Goal: Task Accomplishment & Management: Manage account settings

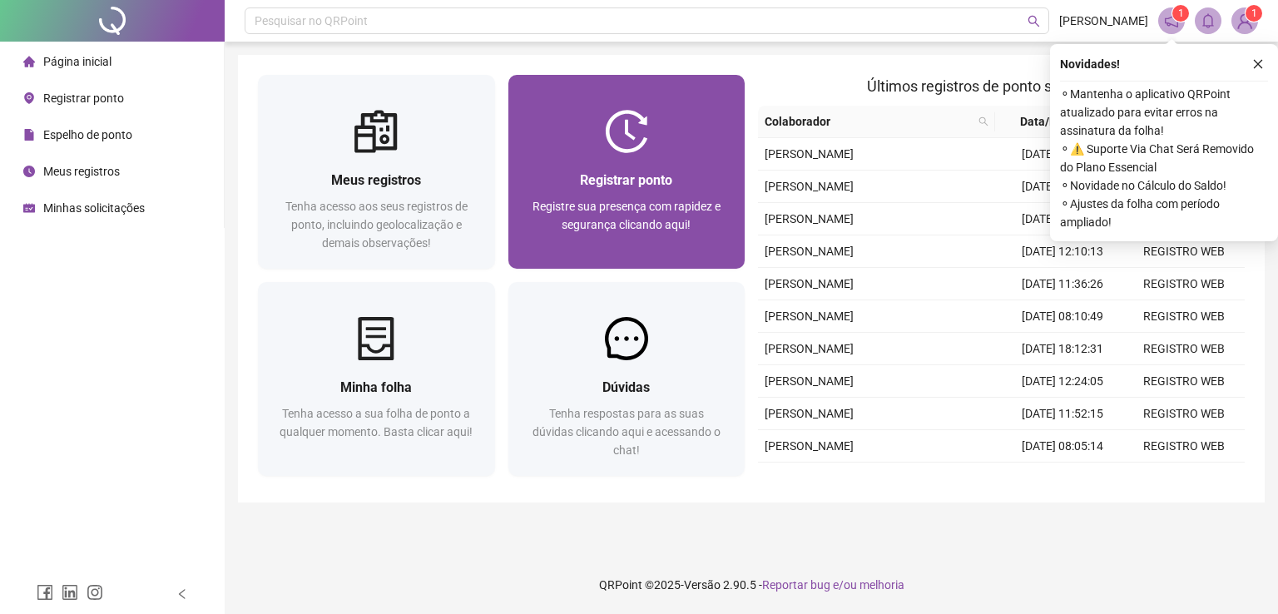
click at [602, 191] on div "Registrar ponto Registre sua presença com rapidez e segurança clicando aqui!" at bounding box center [626, 211] width 197 height 82
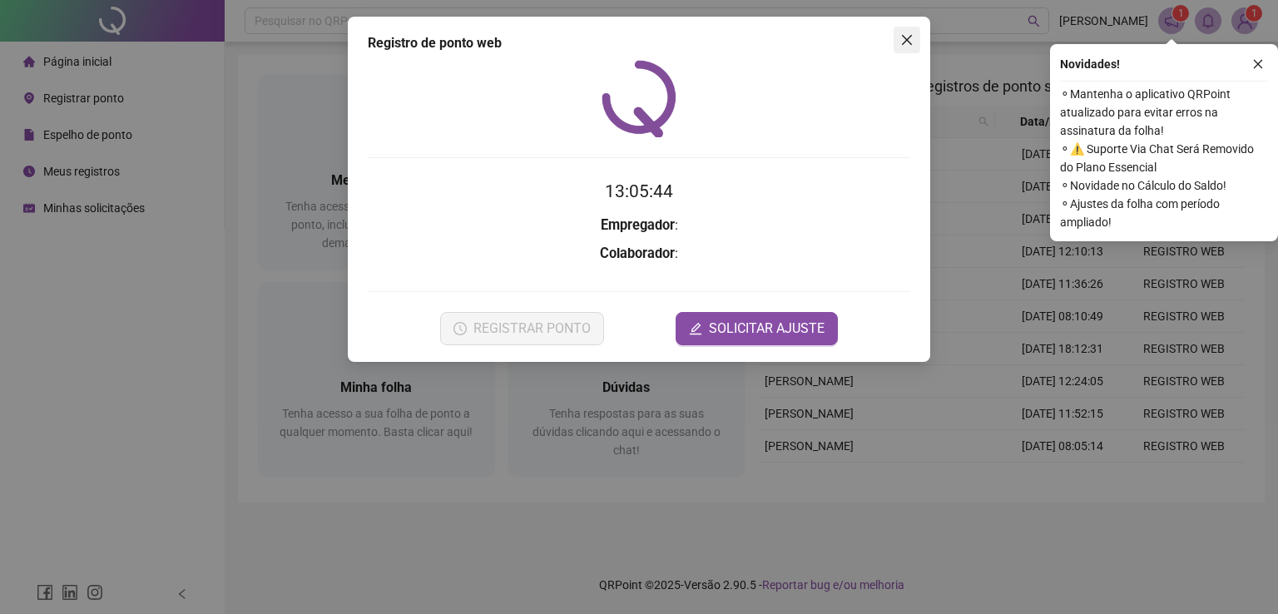
click at [898, 37] on span "Close" at bounding box center [906, 39] width 27 height 13
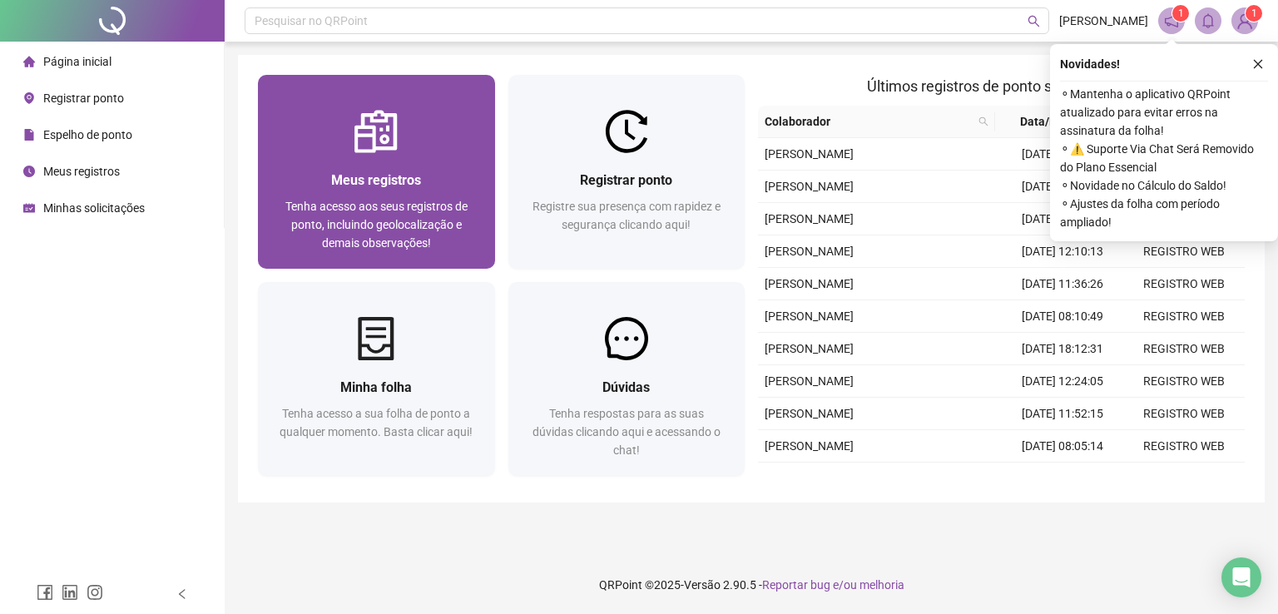
click at [374, 207] on span "Tenha acesso aos seus registros de ponto, incluindo geolocalização e demais obs…" at bounding box center [376, 225] width 182 height 50
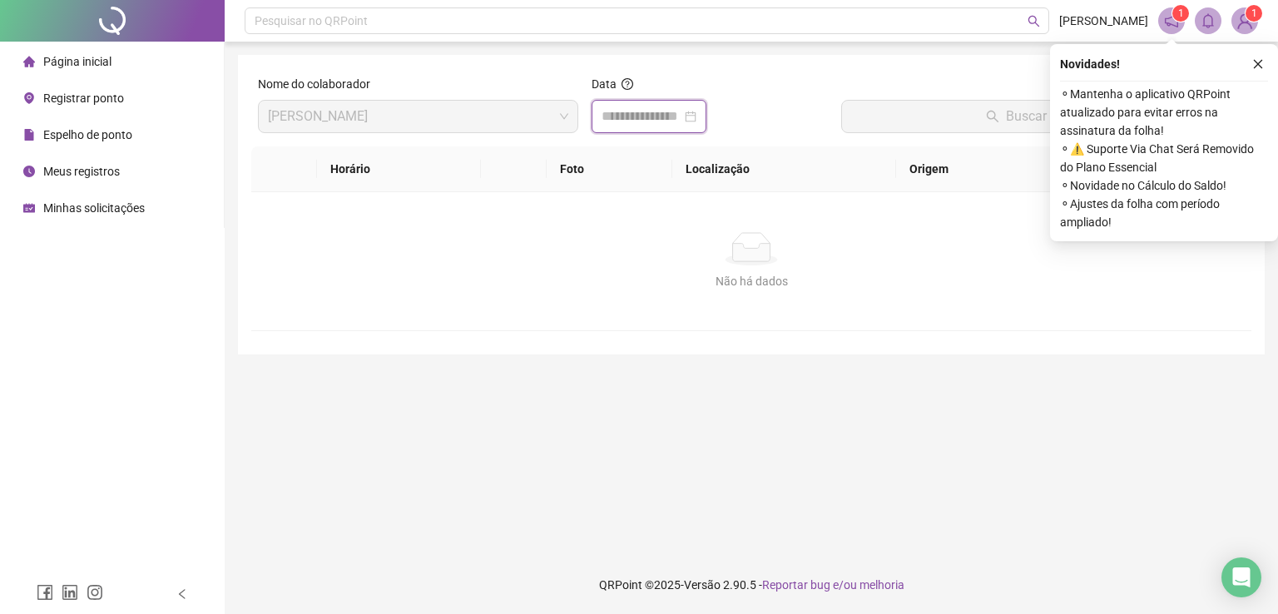
click at [635, 117] on input at bounding box center [641, 116] width 80 height 20
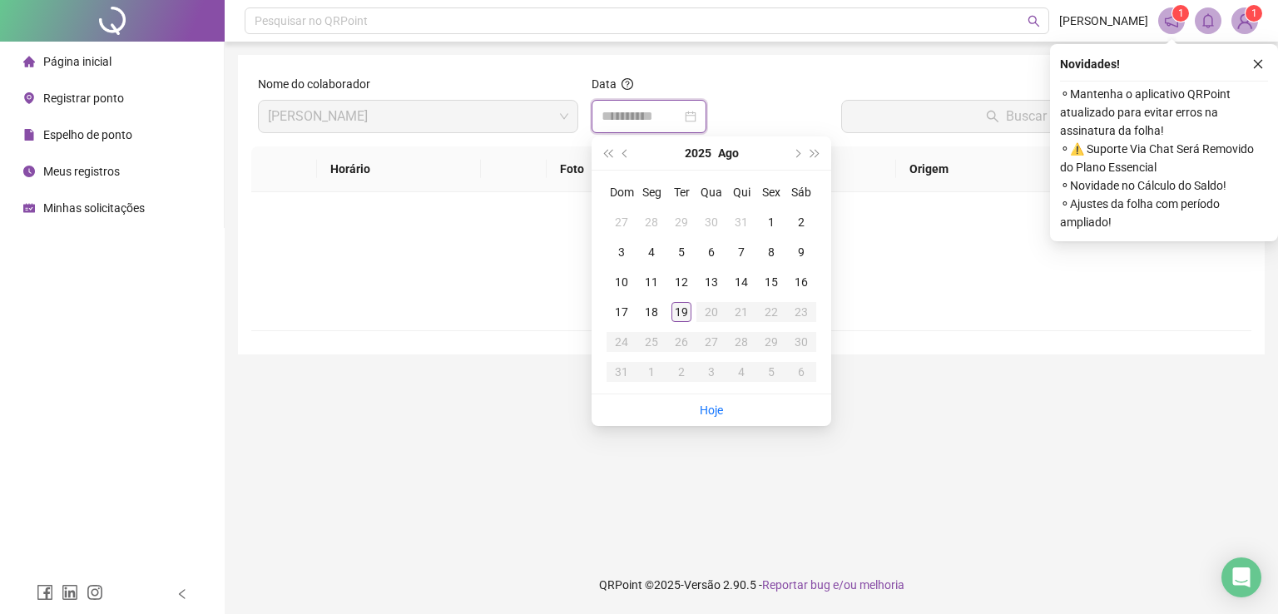
type input "**********"
click at [685, 316] on div "19" at bounding box center [681, 312] width 20 height 20
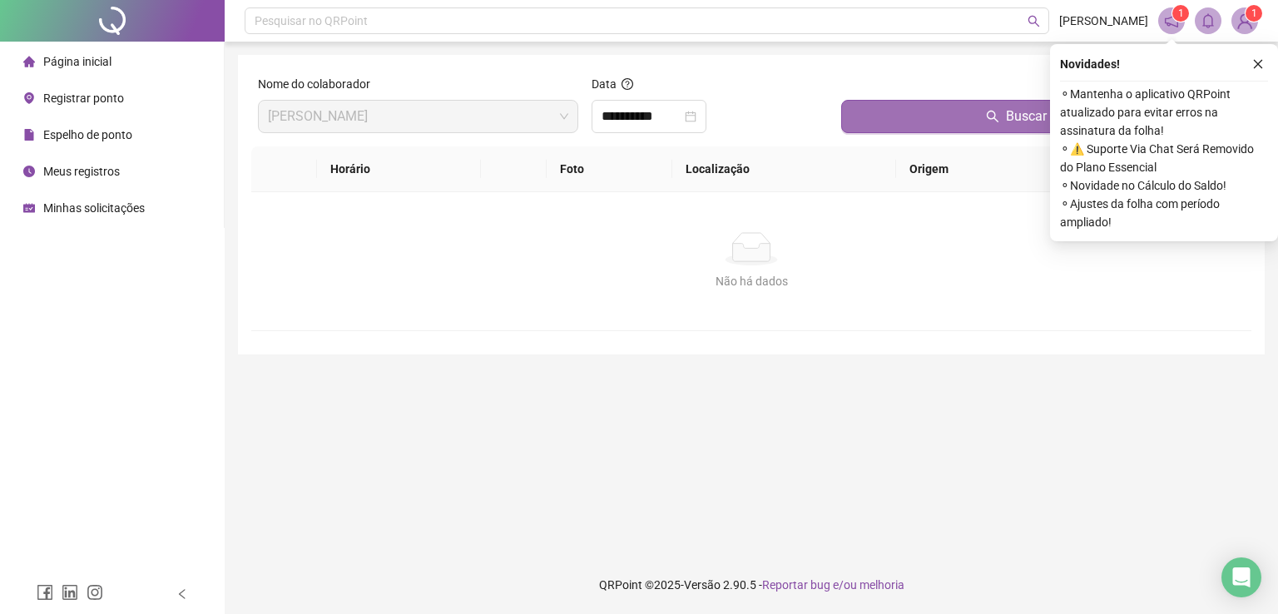
click at [953, 114] on button "Buscar registros" at bounding box center [1042, 116] width 403 height 33
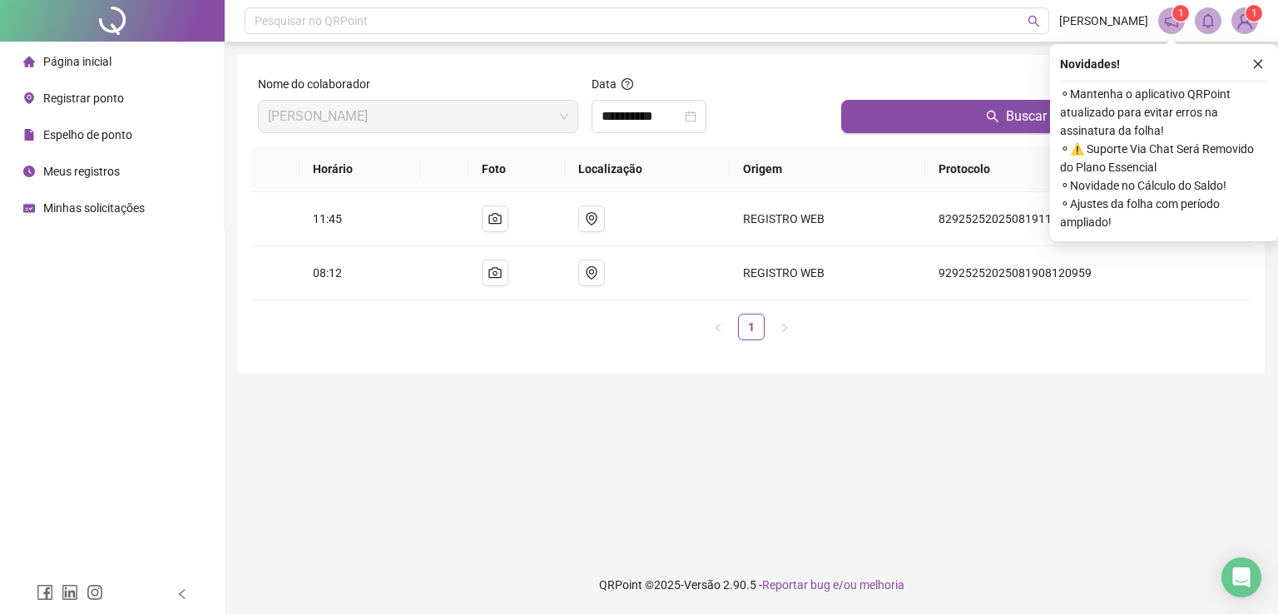
click at [840, 400] on main "**********" at bounding box center [751, 299] width 1027 height 488
click at [988, 112] on icon "search" at bounding box center [992, 116] width 13 height 13
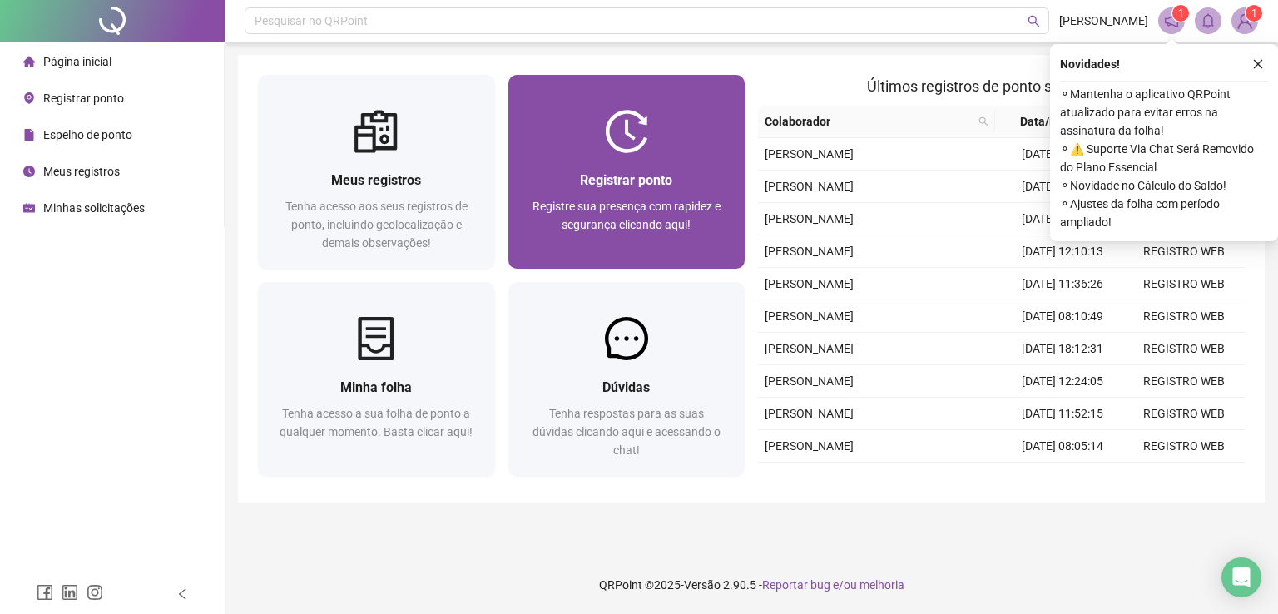
click at [581, 180] on span "Registrar ponto" at bounding box center [626, 180] width 92 height 16
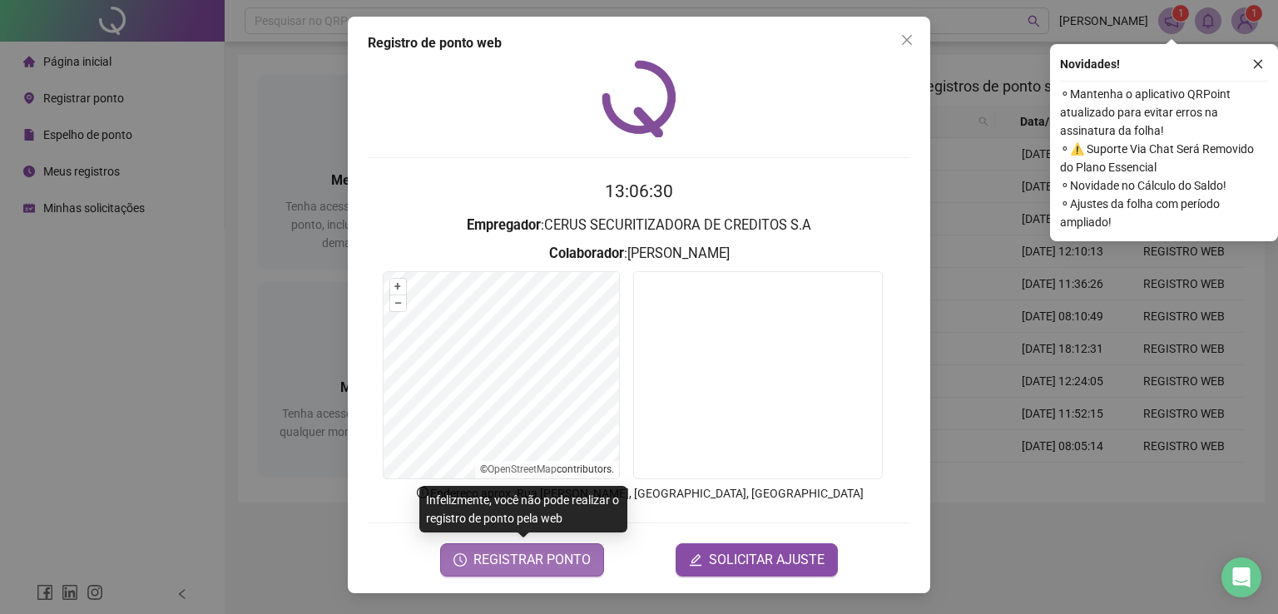
click at [536, 563] on span "REGISTRAR PONTO" at bounding box center [531, 560] width 117 height 20
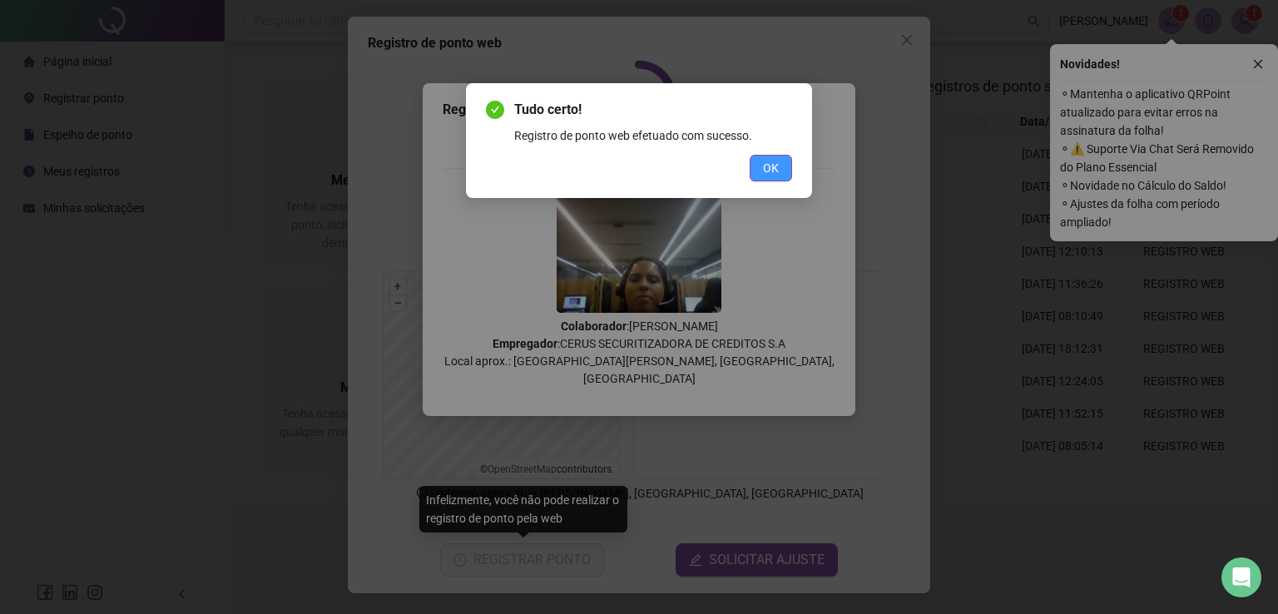
click at [772, 174] on span "OK" at bounding box center [771, 168] width 16 height 18
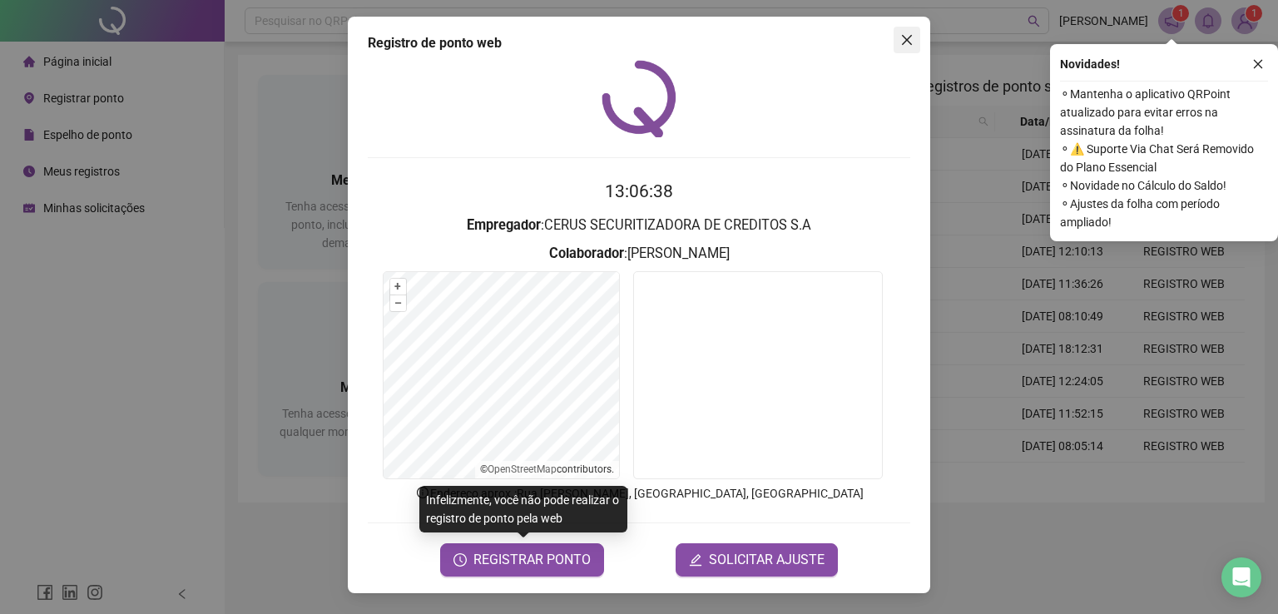
click at [907, 27] on button "Close" at bounding box center [906, 40] width 27 height 27
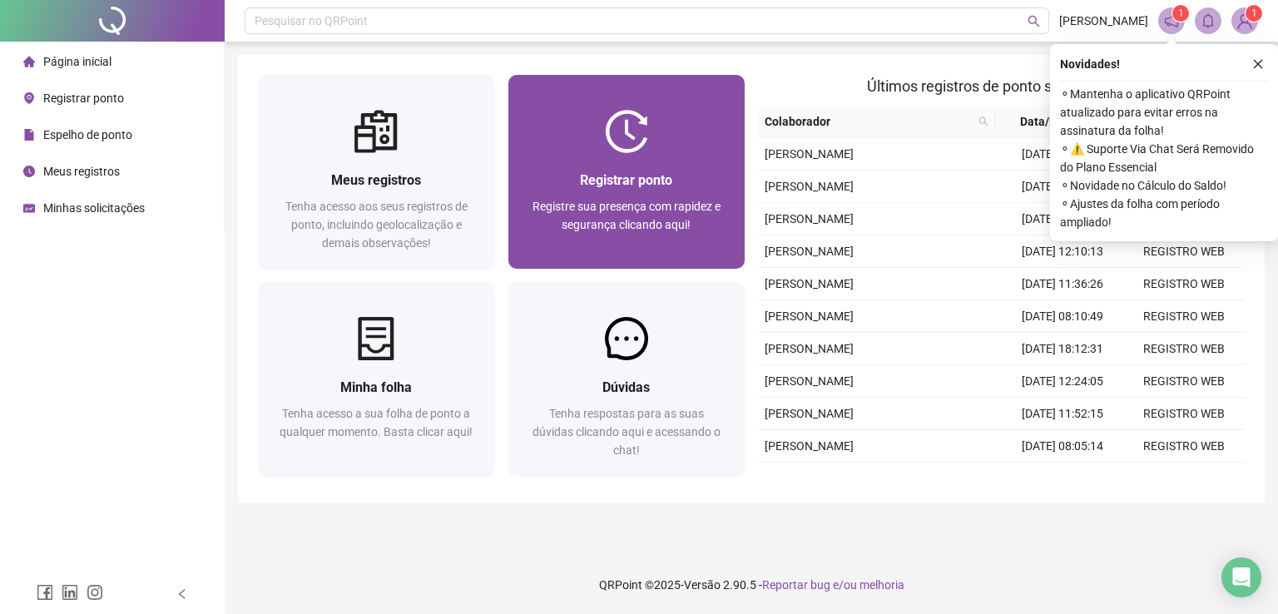
click at [578, 187] on div "Registrar ponto" at bounding box center [626, 180] width 197 height 21
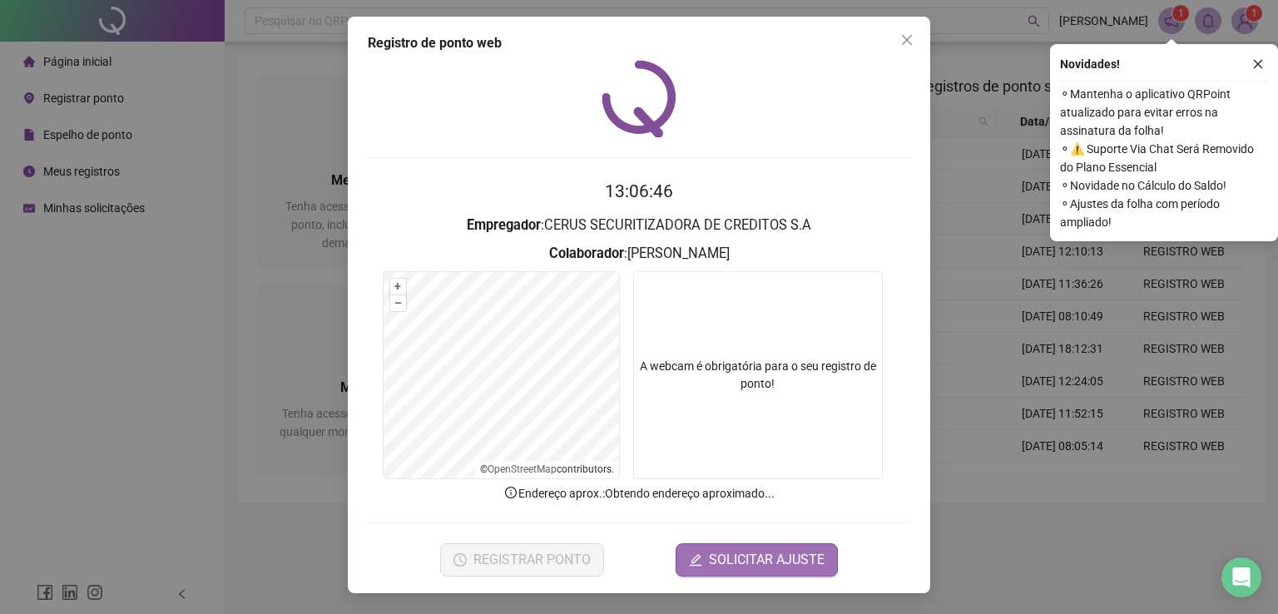
click at [760, 315] on form "13:06:46 Empregador : CERUS SECURITIZADORA DE CREDITOS [PERSON_NAME] : [PERSON_…" at bounding box center [639, 377] width 542 height 398
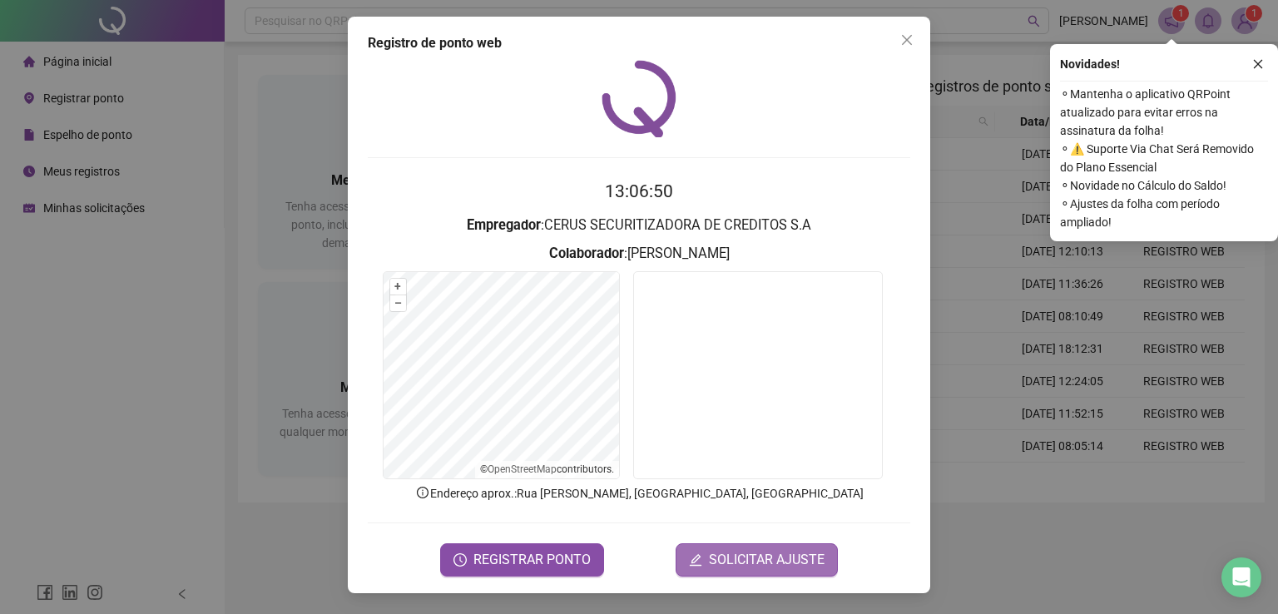
click at [738, 557] on span "SOLICITAR AJUSTE" at bounding box center [767, 560] width 116 height 20
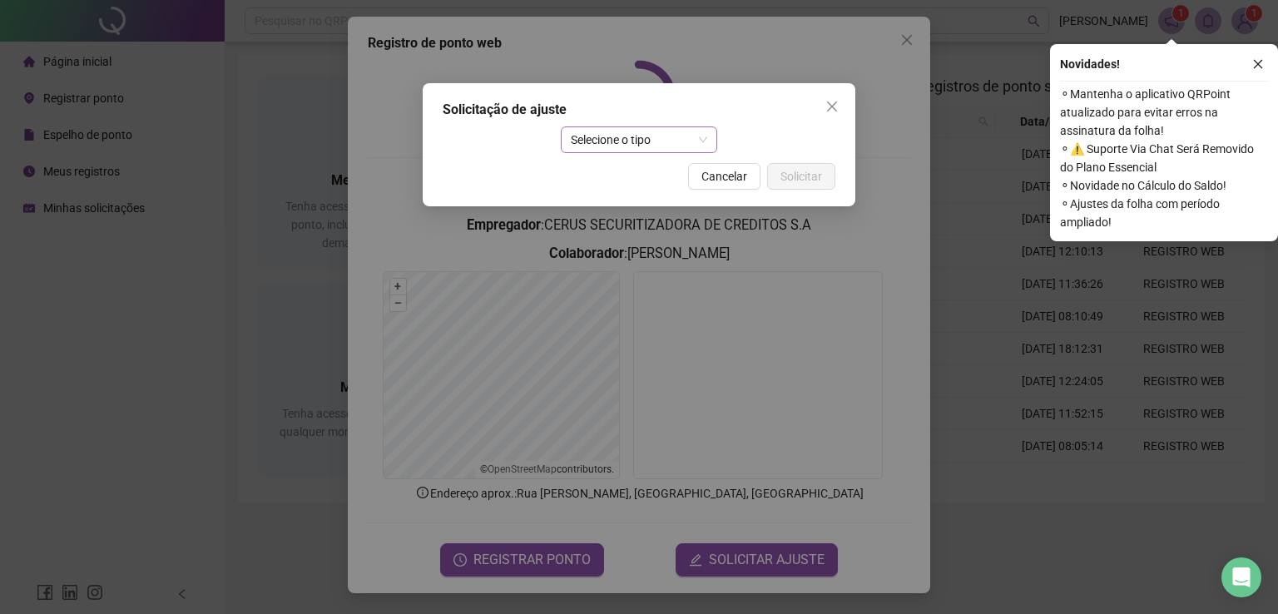
click at [631, 139] on span "Selecione o tipo" at bounding box center [639, 139] width 137 height 25
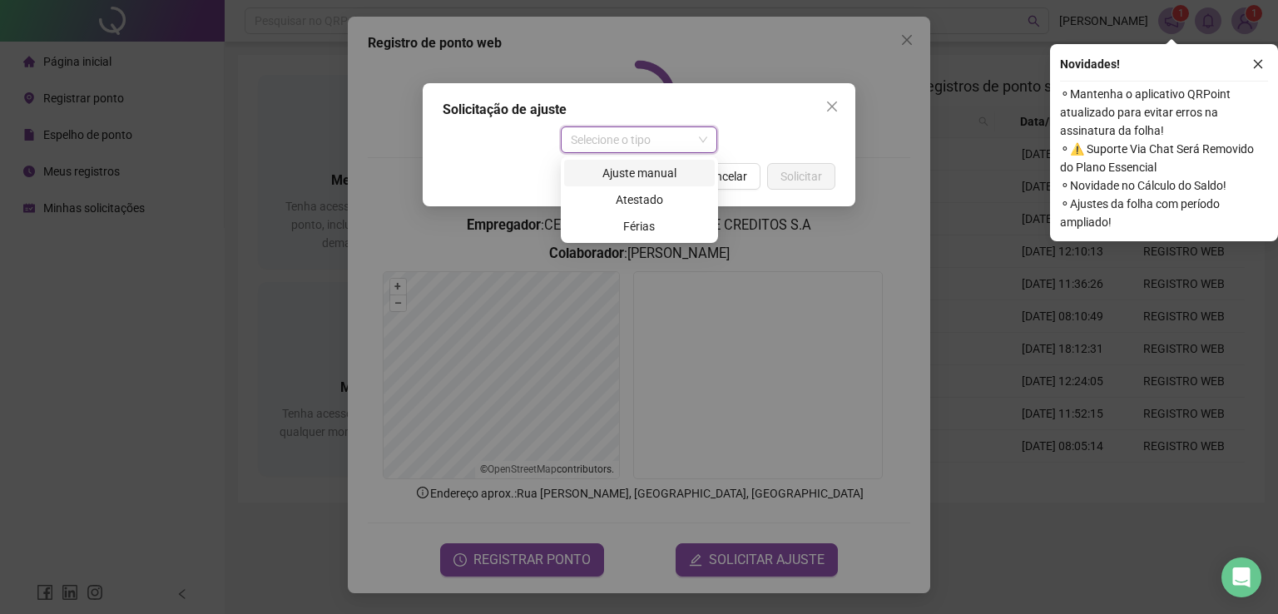
click at [638, 173] on div "Ajuste manual" at bounding box center [639, 173] width 131 height 18
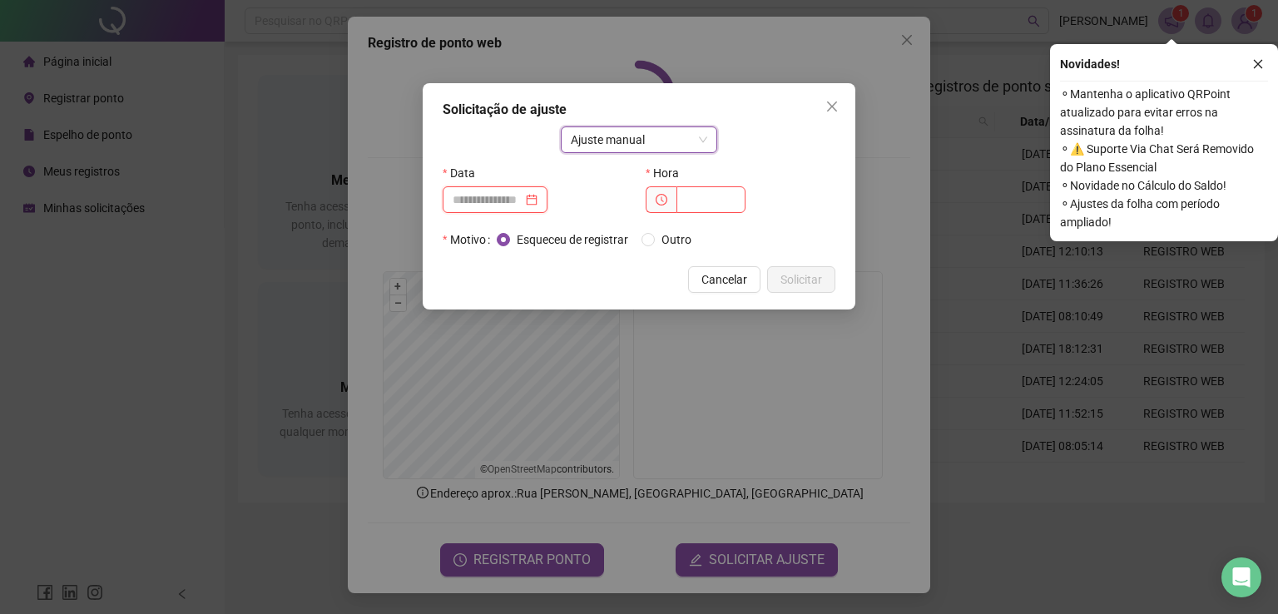
click at [469, 200] on input at bounding box center [488, 200] width 70 height 18
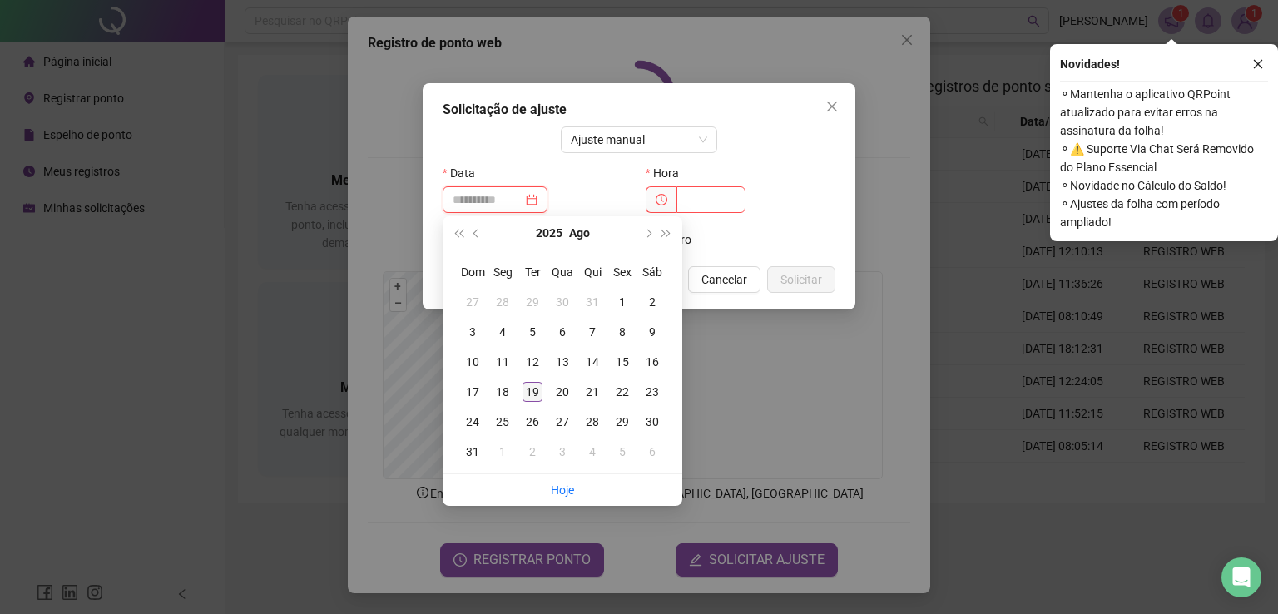
type input "**********"
click at [532, 392] on div "19" at bounding box center [532, 392] width 20 height 20
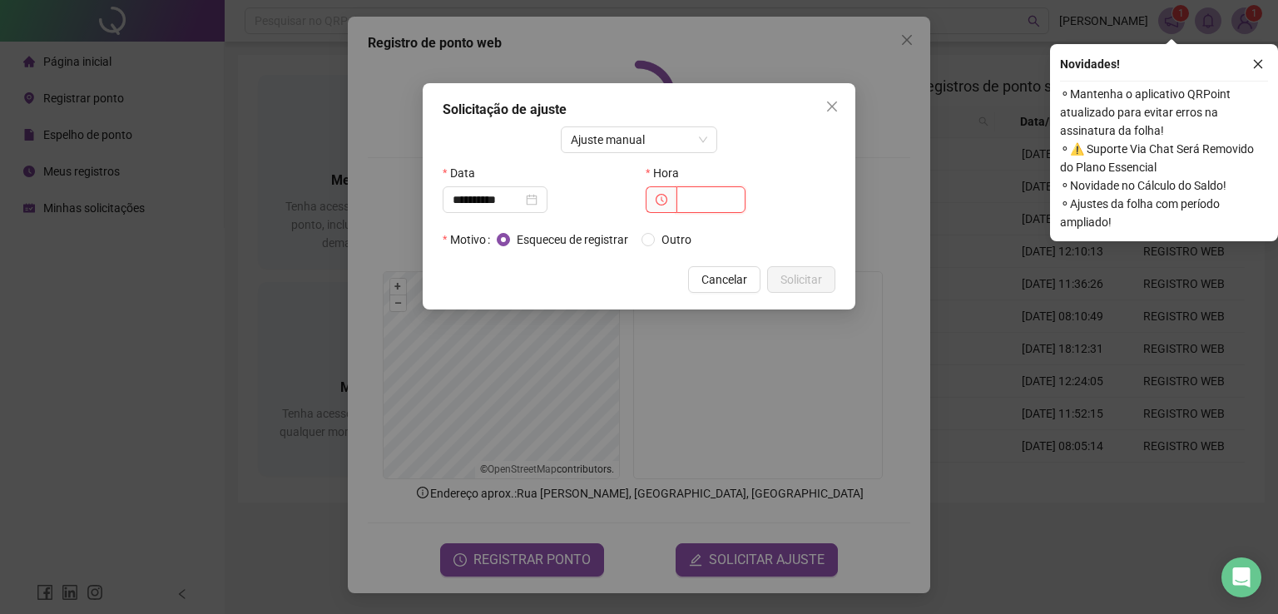
click at [707, 202] on input "text" at bounding box center [710, 199] width 69 height 27
type input "*****"
click at [529, 285] on div "Cancelar Solicitar" at bounding box center [639, 279] width 393 height 27
click at [507, 270] on div "Cancelar Solicitar" at bounding box center [639, 279] width 393 height 27
click at [685, 240] on span "Outro" at bounding box center [676, 239] width 43 height 18
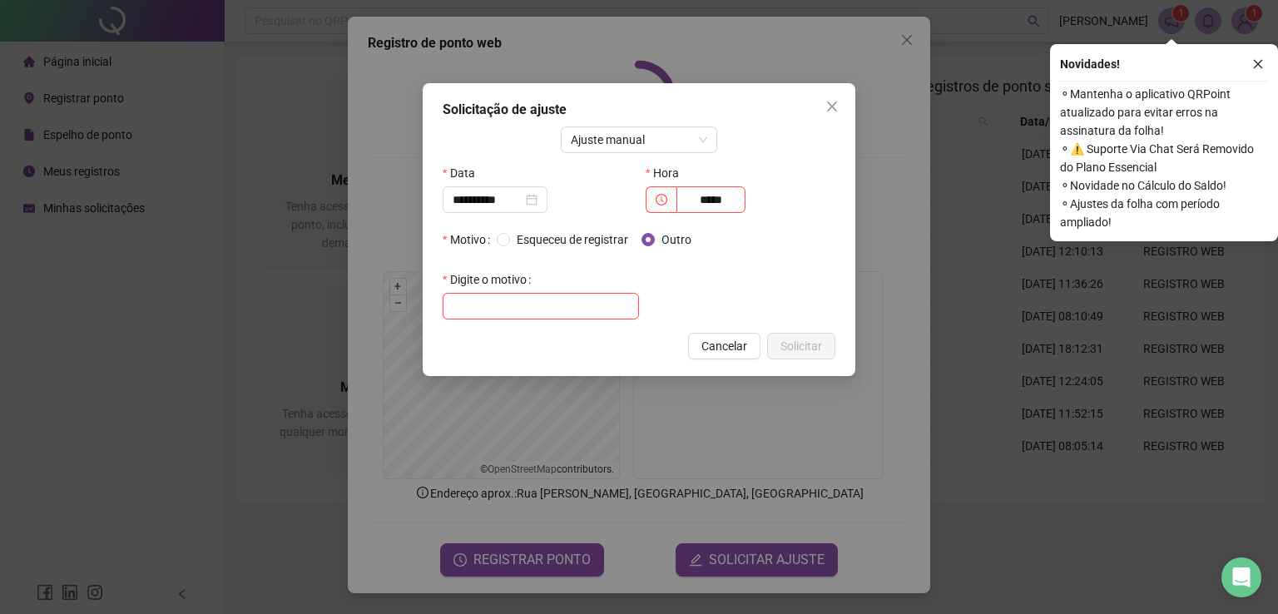
click at [554, 296] on input "text" at bounding box center [541, 306] width 196 height 27
type input "*"
type input "**********"
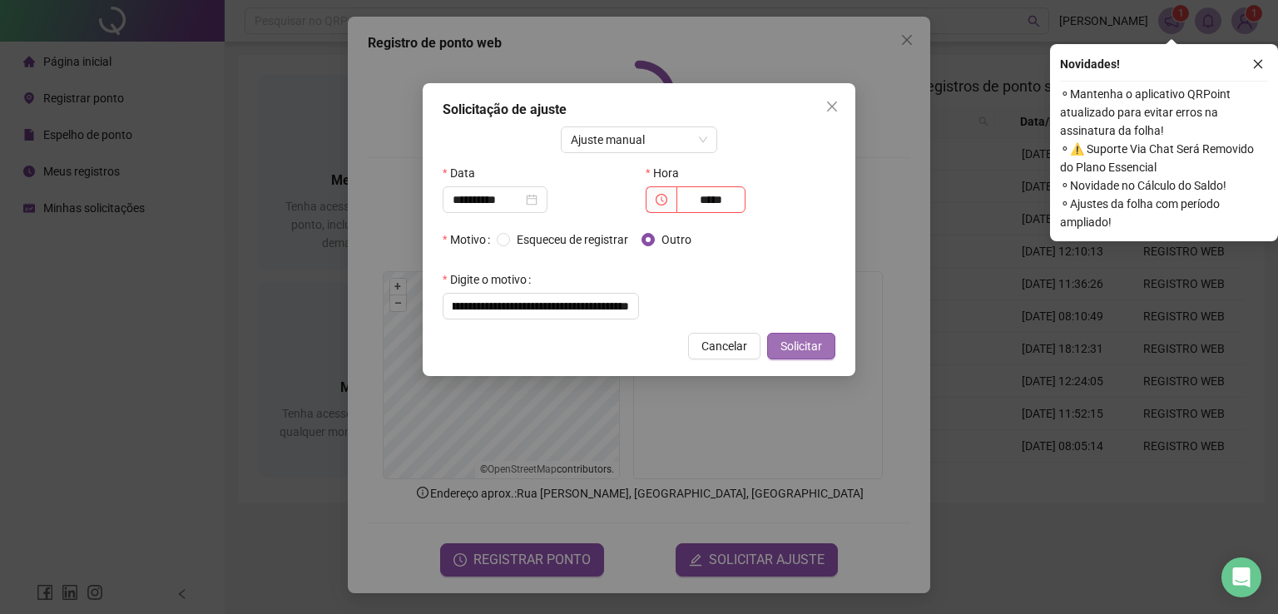
scroll to position [0, 0]
click at [809, 340] on span "Solicitar" at bounding box center [801, 346] width 42 height 18
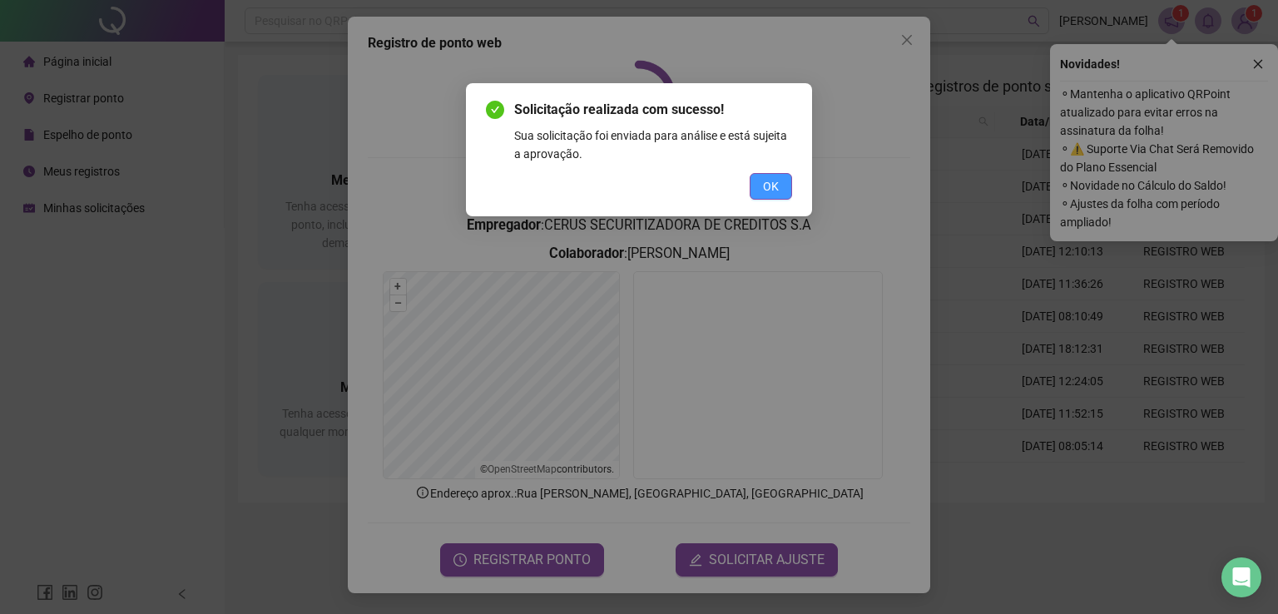
click at [759, 191] on button "OK" at bounding box center [771, 186] width 42 height 27
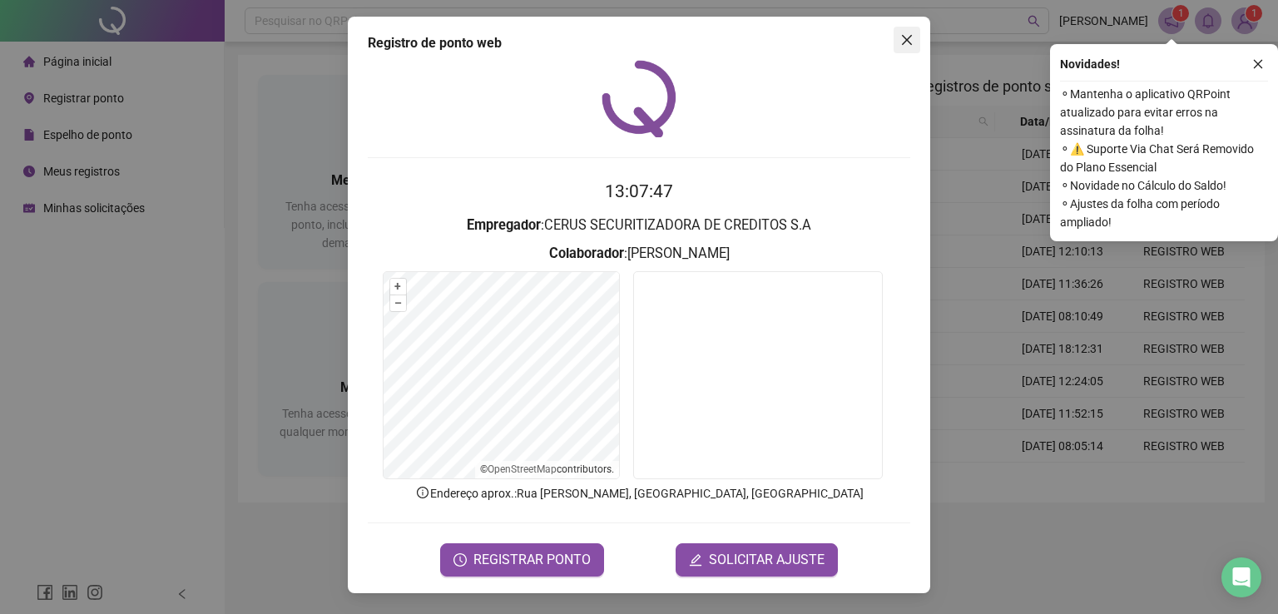
click at [904, 34] on icon "close" at bounding box center [906, 39] width 13 height 13
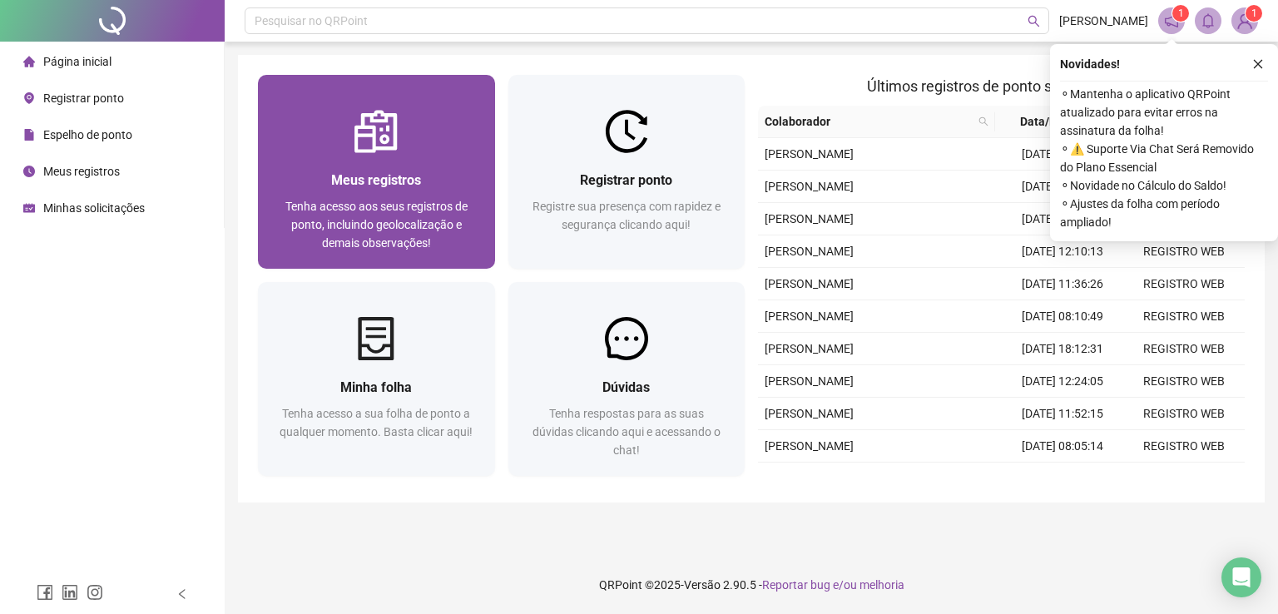
click at [460, 193] on div "Meus registros Tenha acesso aos seus registros de ponto, incluindo geolocalizaç…" at bounding box center [376, 211] width 197 height 82
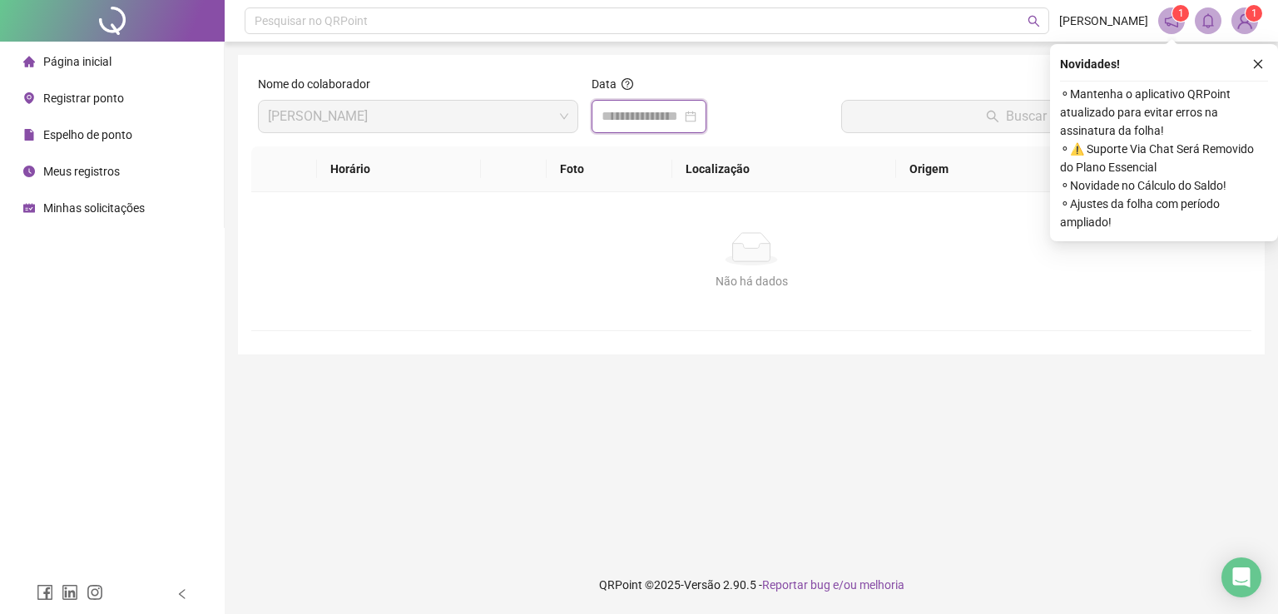
click at [632, 122] on input at bounding box center [641, 116] width 80 height 20
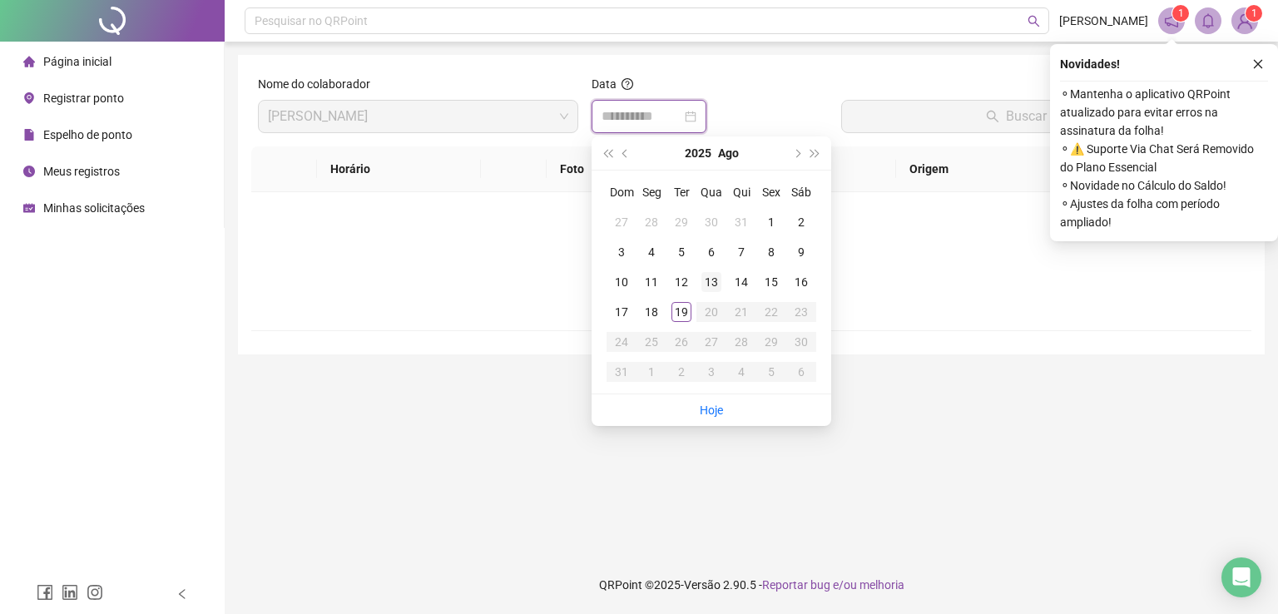
type input "**********"
click at [676, 318] on div "19" at bounding box center [681, 312] width 20 height 20
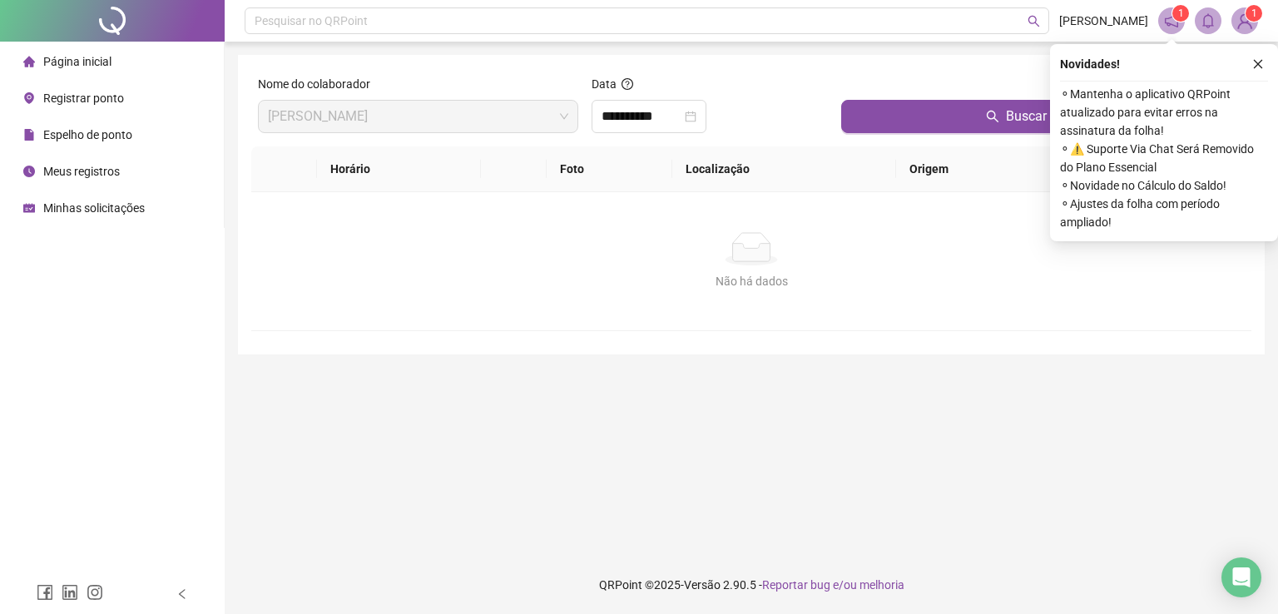
click at [876, 90] on div at bounding box center [1042, 87] width 403 height 25
click at [895, 112] on button "Buscar registros" at bounding box center [1042, 116] width 403 height 33
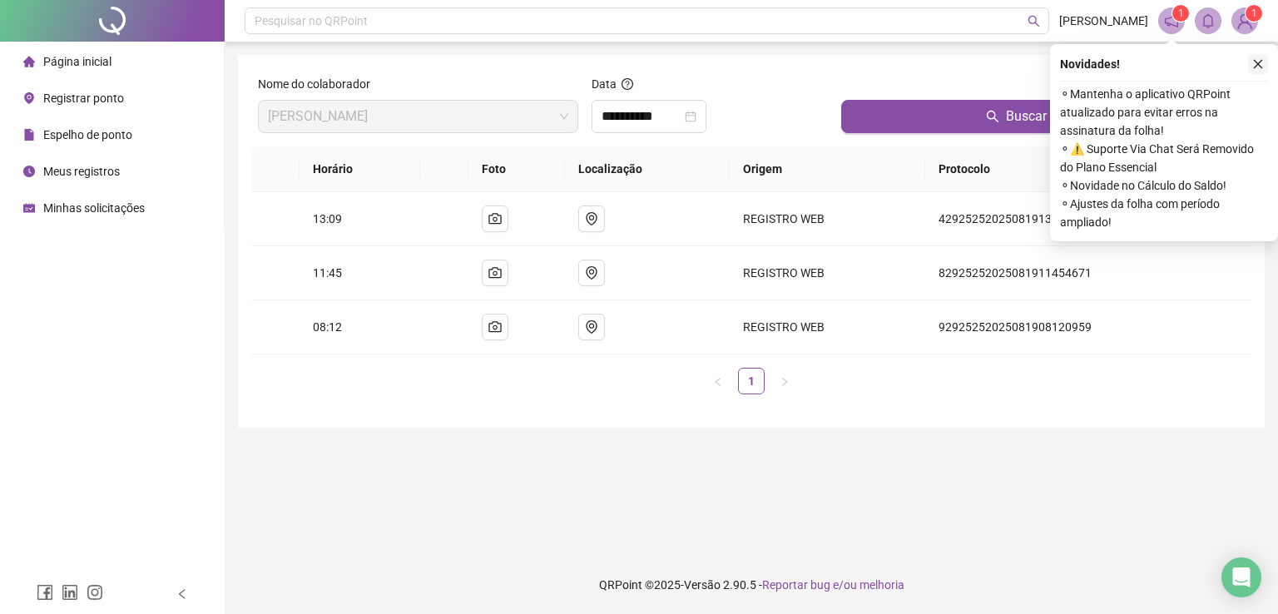
click at [1257, 63] on icon "close" at bounding box center [1258, 64] width 9 height 9
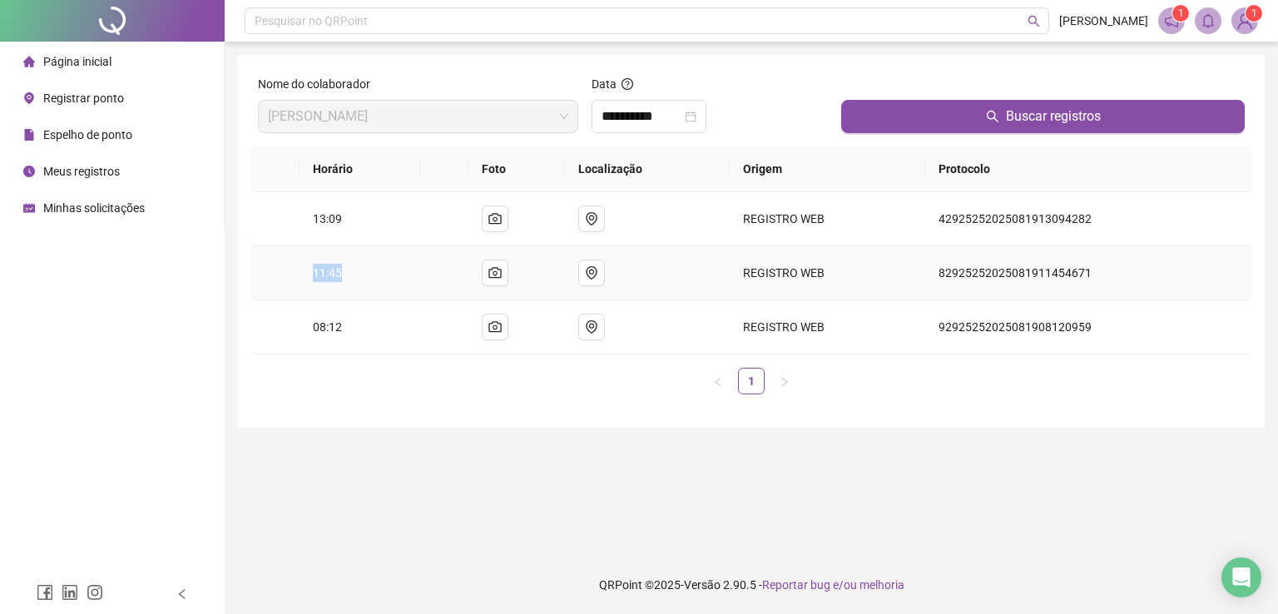
drag, startPoint x: 314, startPoint y: 280, endPoint x: 348, endPoint y: 276, distance: 33.4
click at [348, 276] on td "11:45" at bounding box center [359, 273] width 121 height 54
